Goal: Task Accomplishment & Management: Use online tool/utility

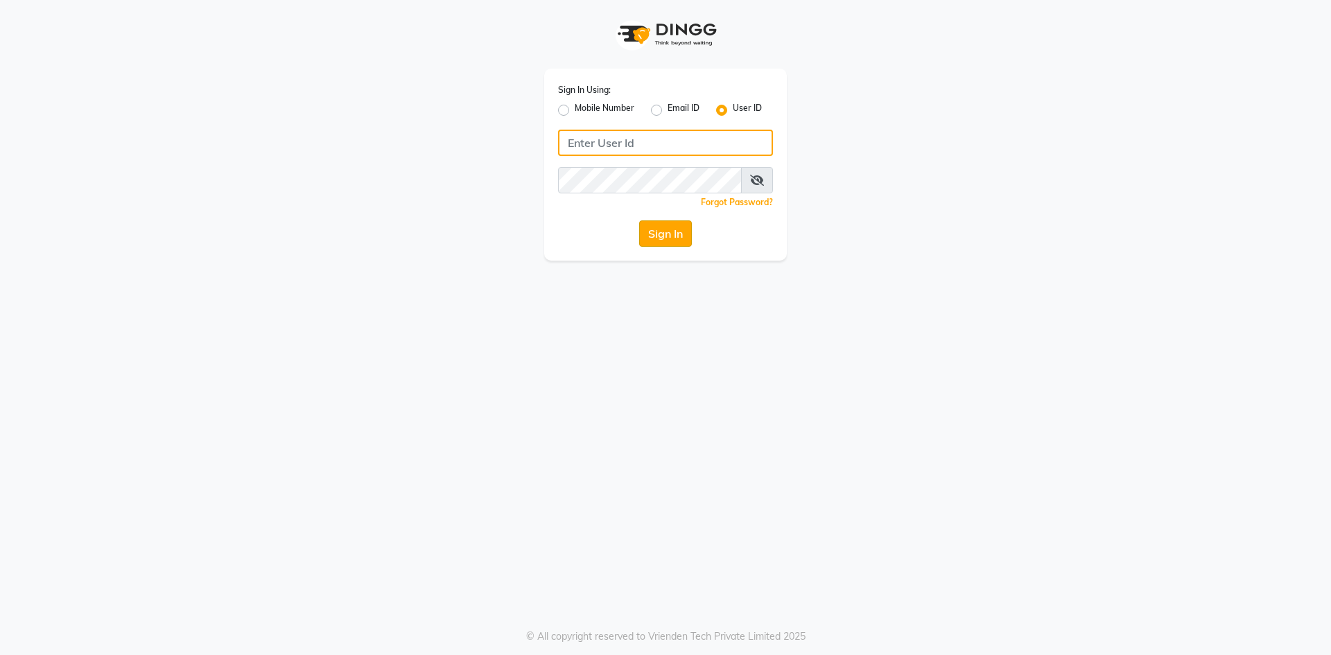
type input "aplushairxpress"
click at [679, 233] on button "Sign In" at bounding box center [665, 233] width 53 height 26
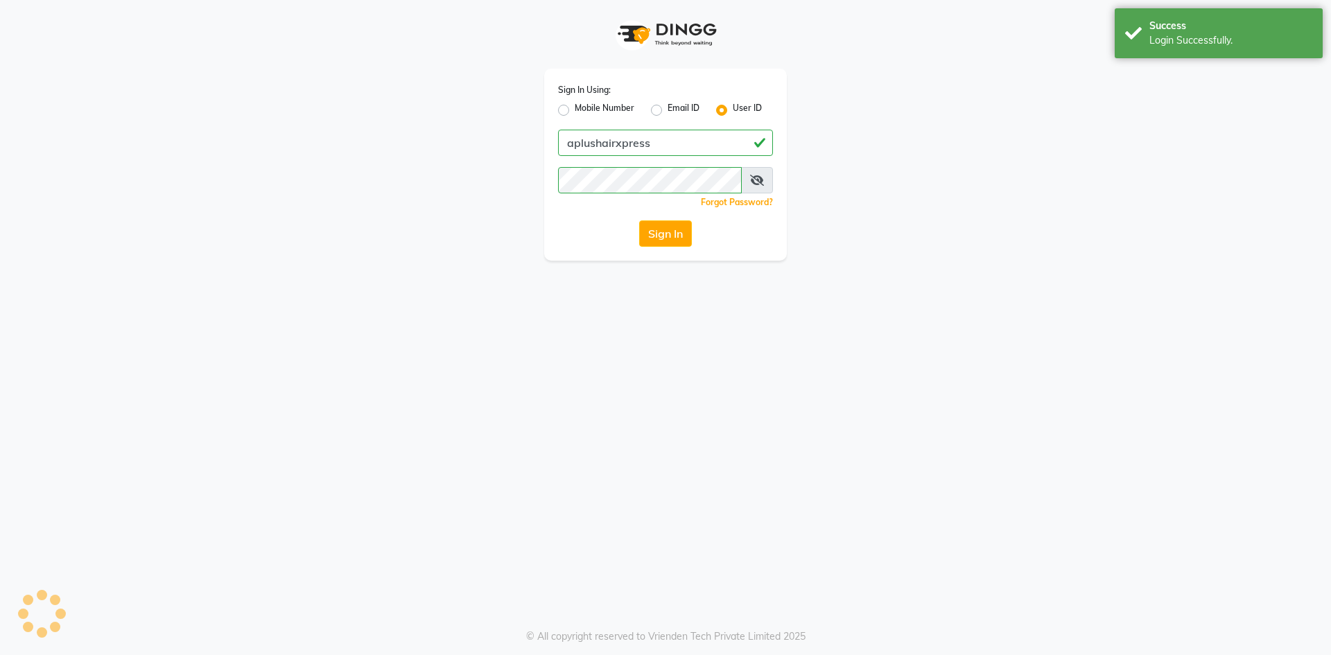
select select "113"
select select "service"
